Goal: Navigation & Orientation: Find specific page/section

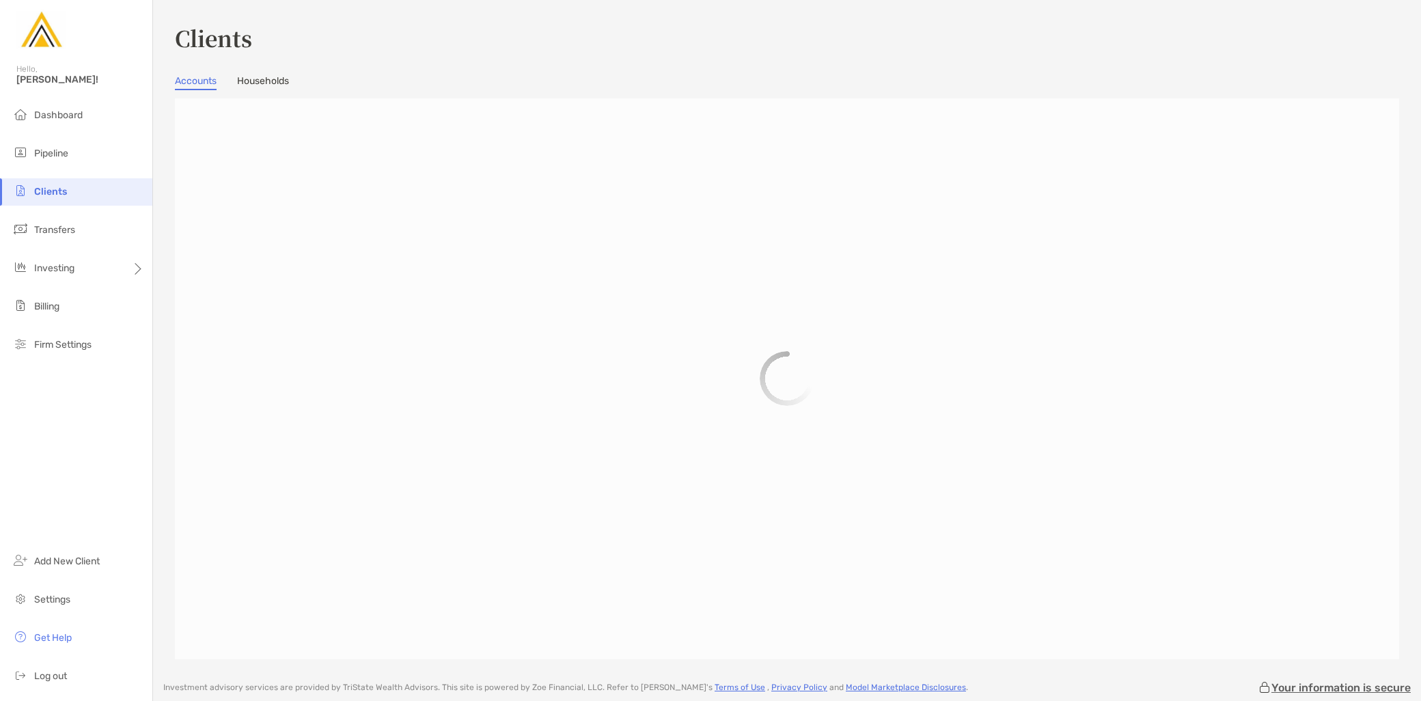
click at [273, 81] on link "Households" at bounding box center [263, 82] width 52 height 15
click at [87, 152] on li "Pipeline" at bounding box center [76, 153] width 152 height 27
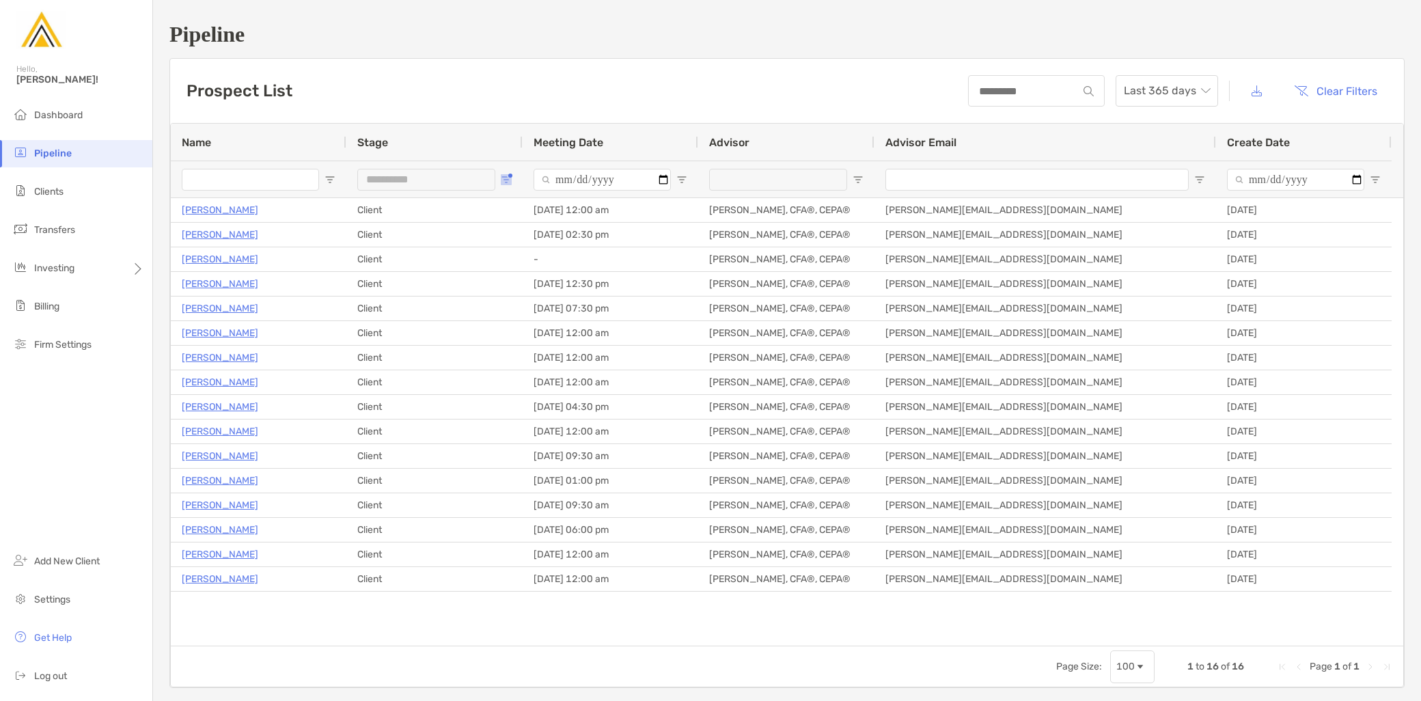
click at [508, 174] on button "Open Filter Menu" at bounding box center [506, 179] width 11 height 11
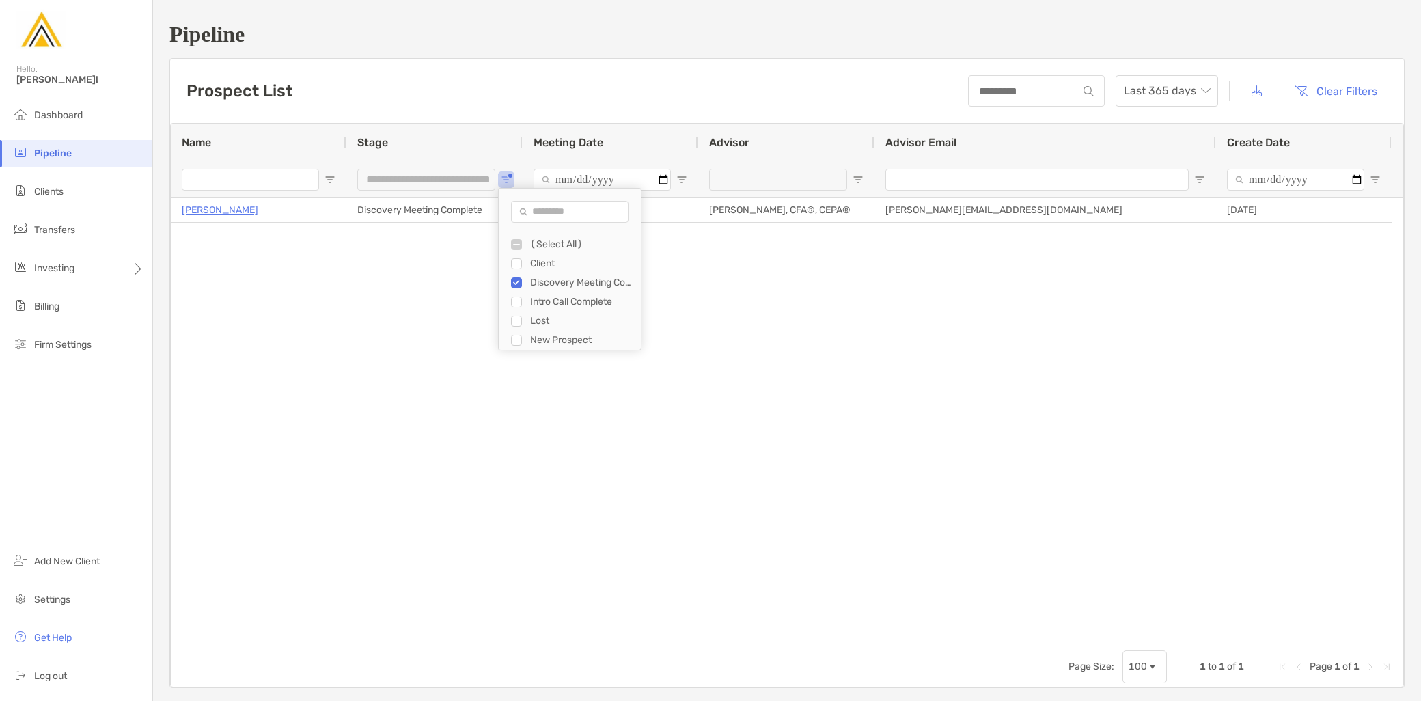
type input "**********"
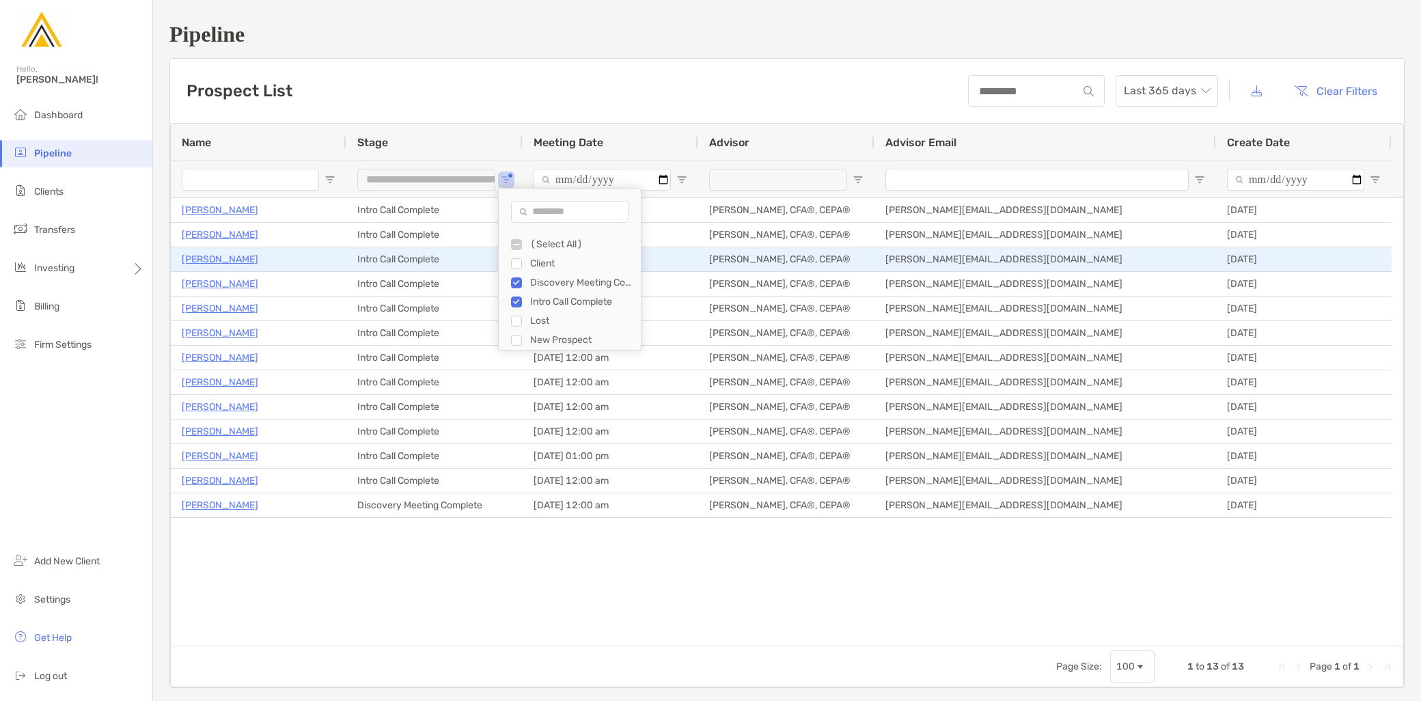
click at [243, 260] on p "Everrod Bennett" at bounding box center [220, 259] width 77 height 17
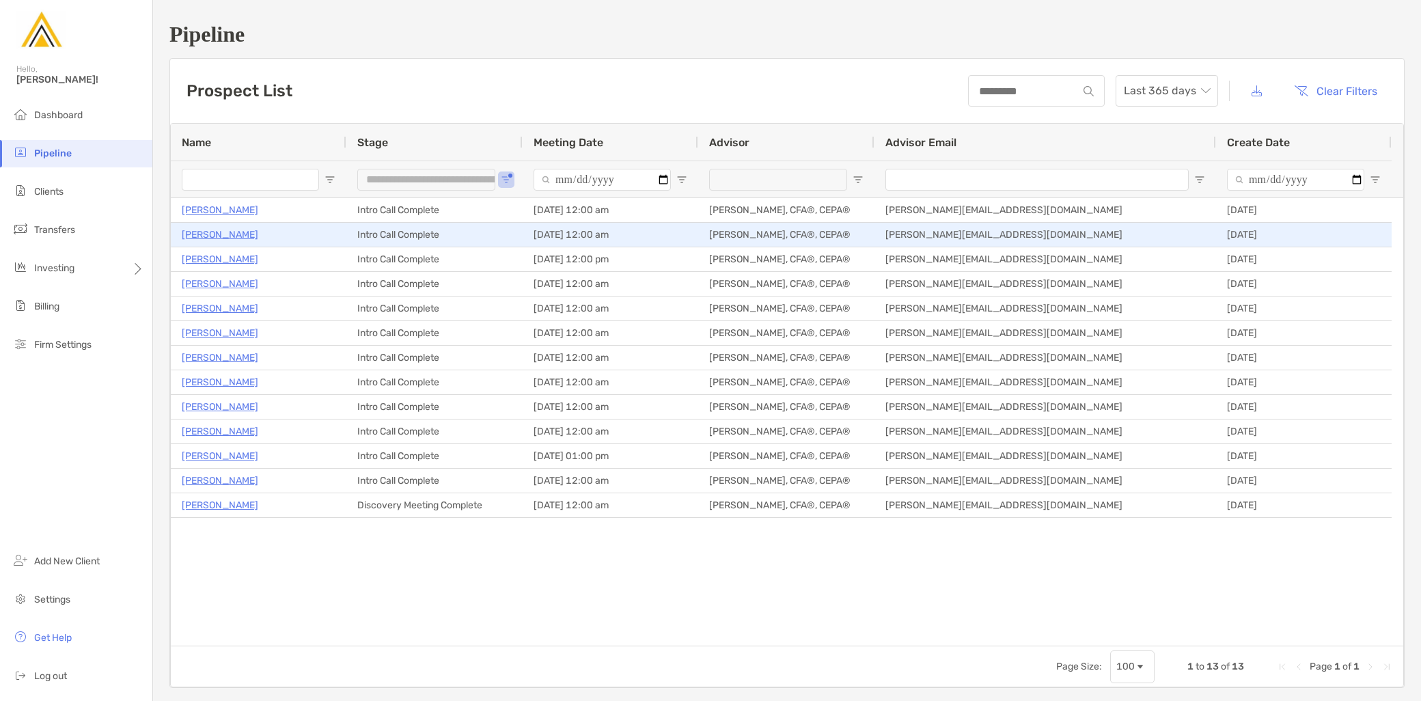
click at [226, 233] on p "Thomas Stoll" at bounding box center [220, 234] width 77 height 17
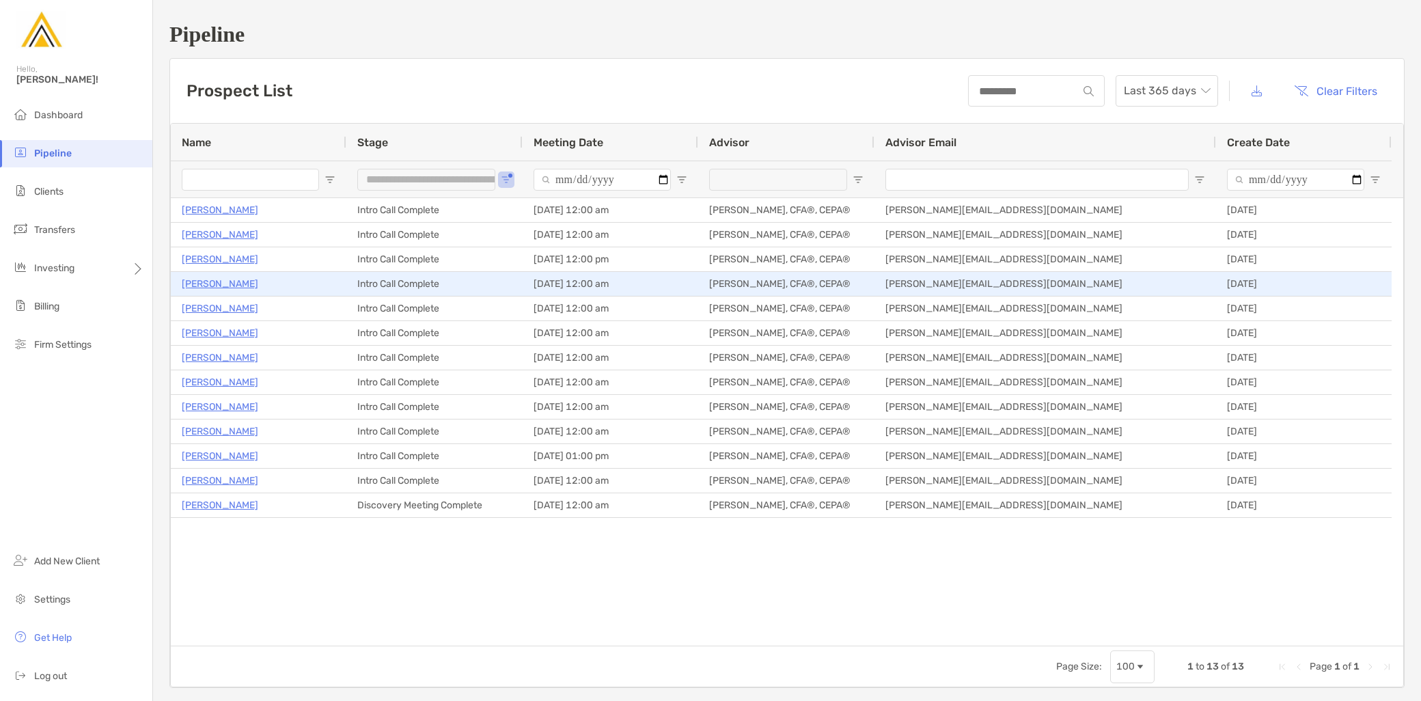
click at [224, 281] on p "Victoria Hall" at bounding box center [220, 283] width 77 height 17
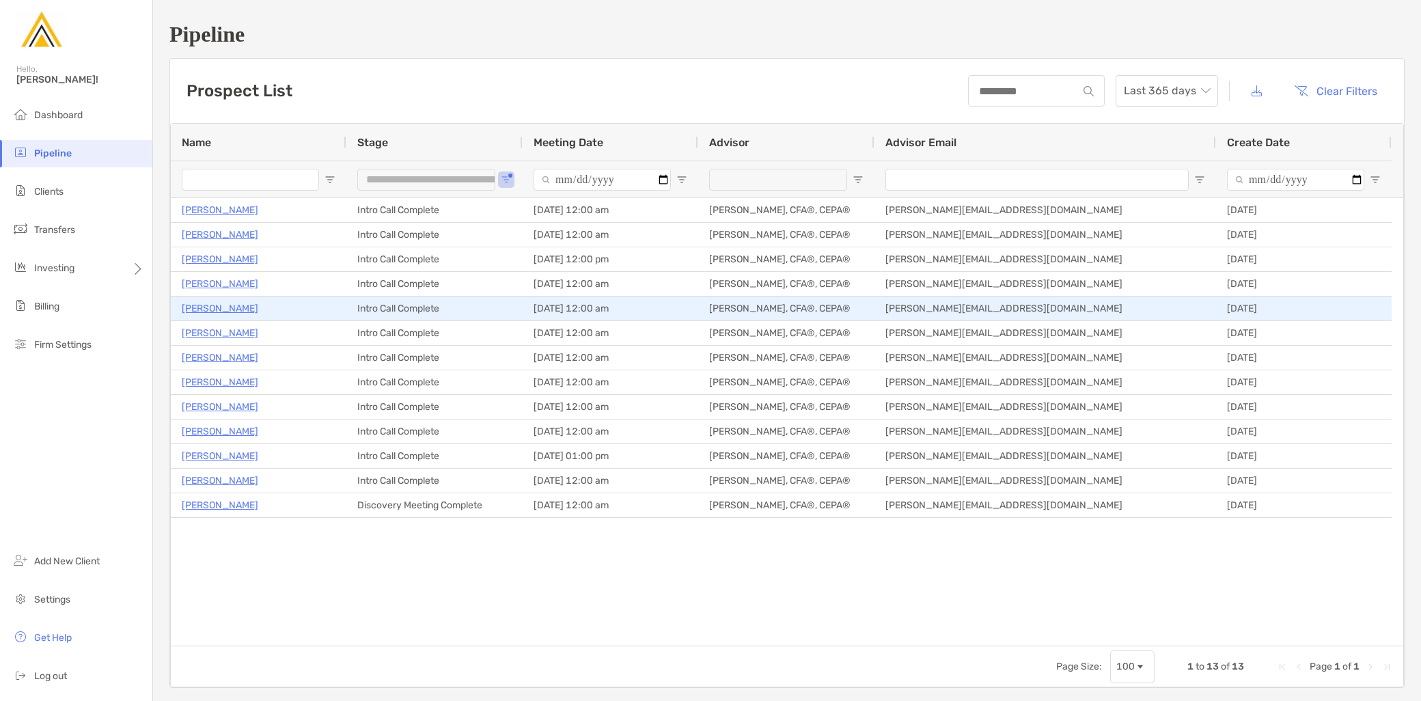
click at [221, 308] on p "Adnan Nafa" at bounding box center [220, 308] width 77 height 17
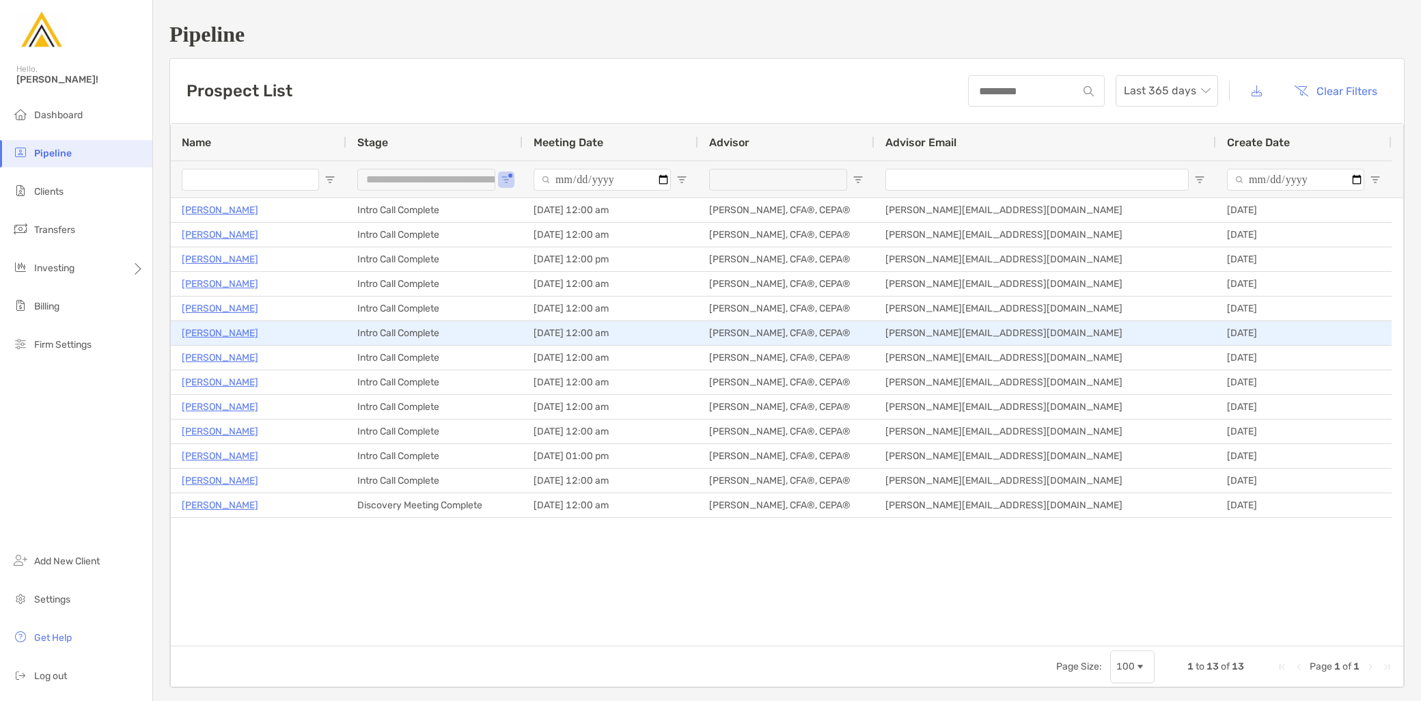
click at [230, 336] on p "Maggie Mcgrath" at bounding box center [220, 333] width 77 height 17
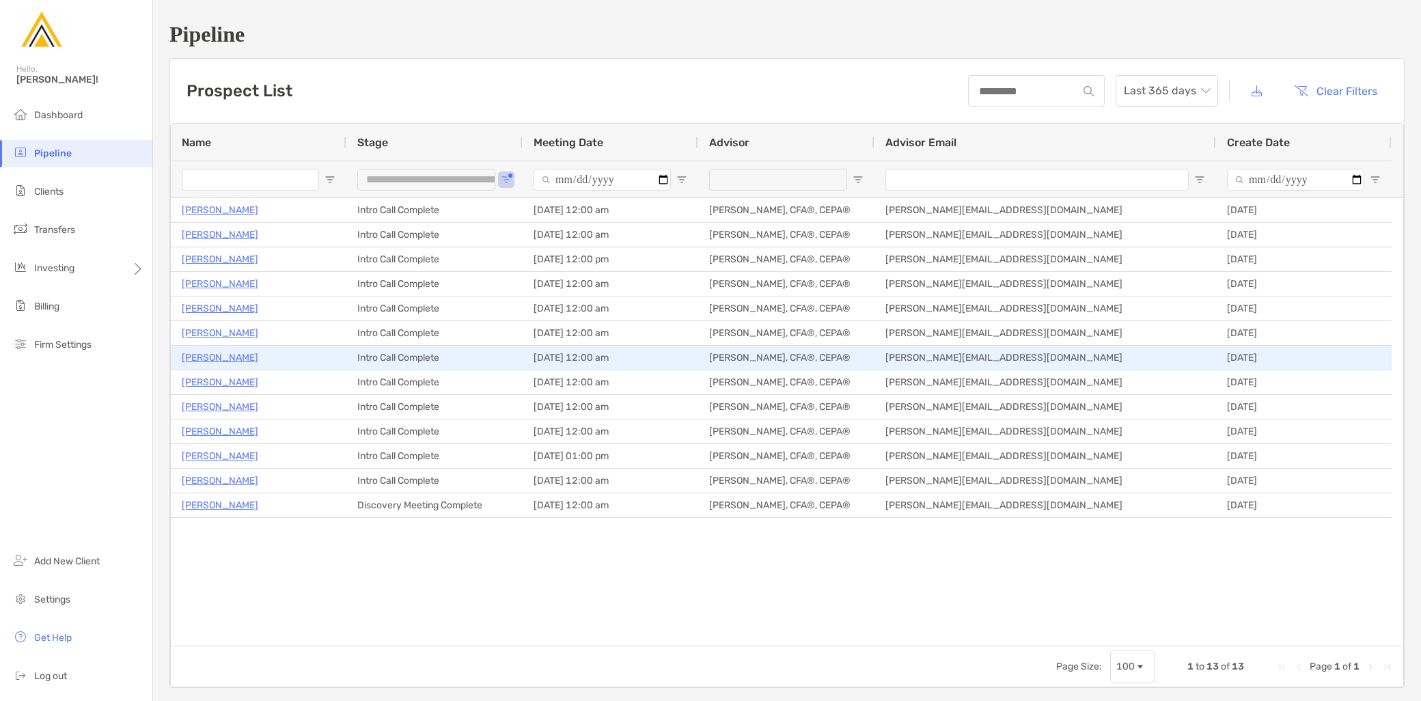
click at [208, 357] on p "Ravi Yeleswarapu" at bounding box center [220, 357] width 77 height 17
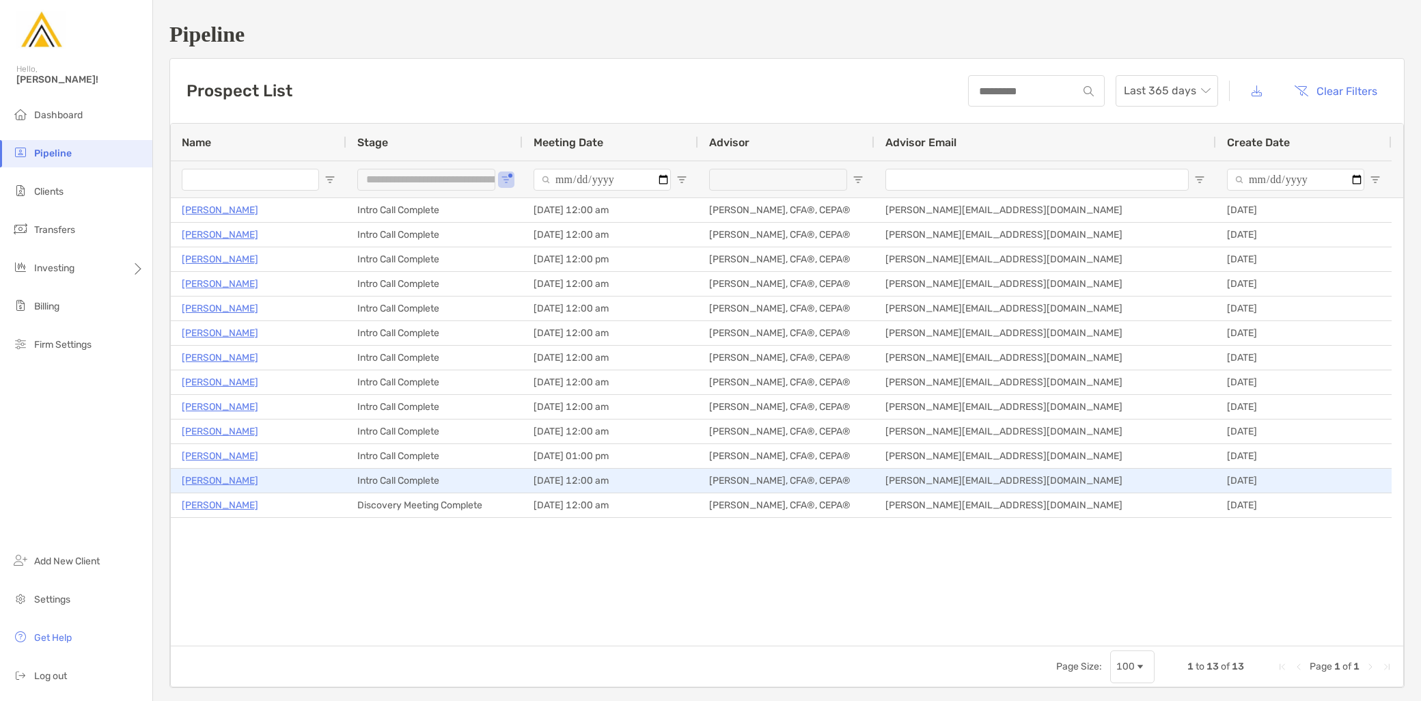
click at [230, 477] on p "Bobby Kozora" at bounding box center [220, 480] width 77 height 17
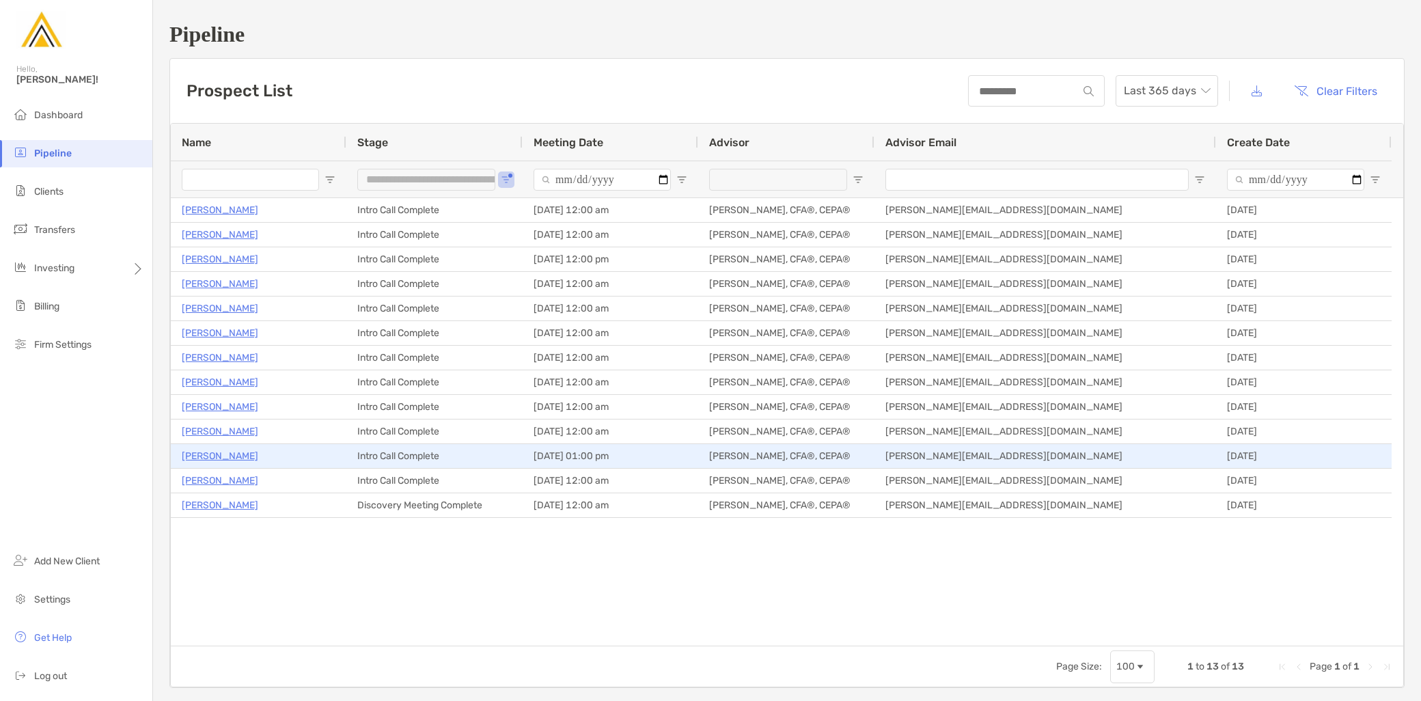
click at [213, 461] on p "[PERSON_NAME]" at bounding box center [220, 456] width 77 height 17
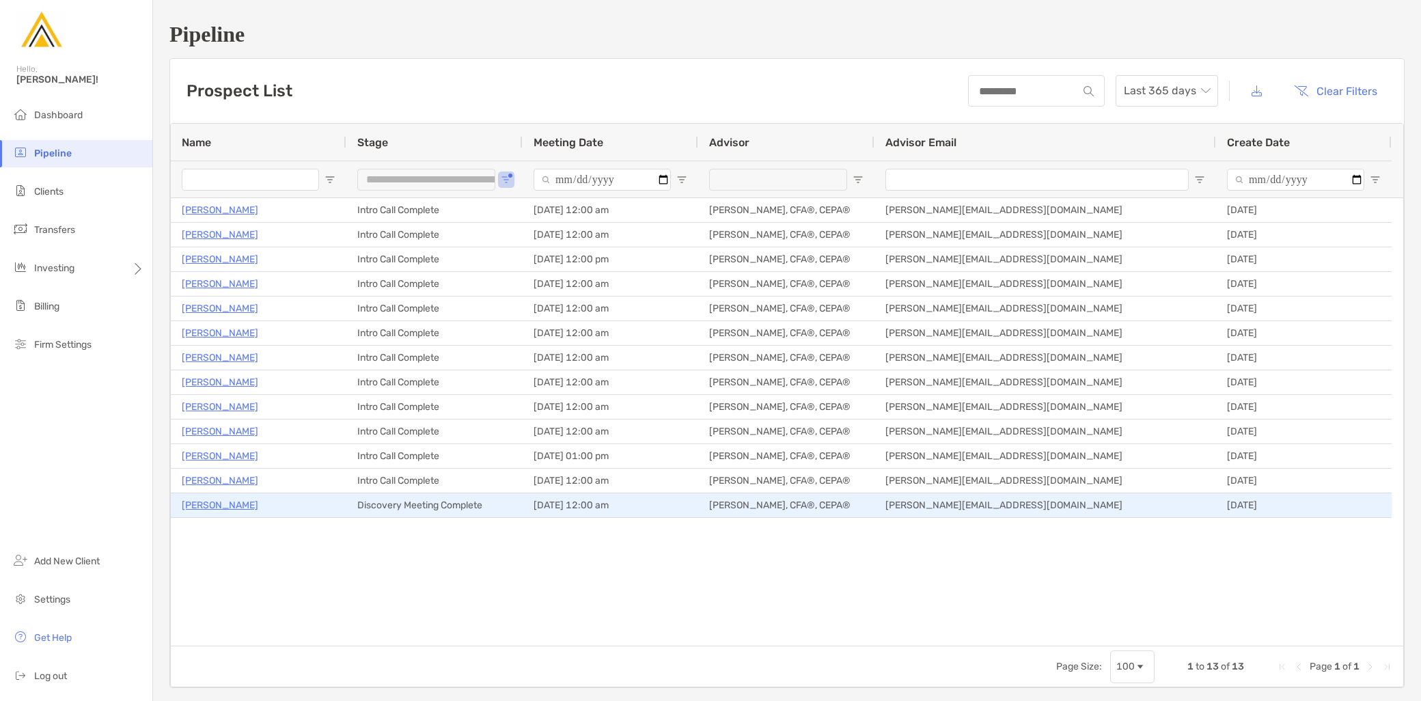
click at [210, 502] on p "Stephanie Siek" at bounding box center [220, 505] width 77 height 17
